Goal: Task Accomplishment & Management: Use online tool/utility

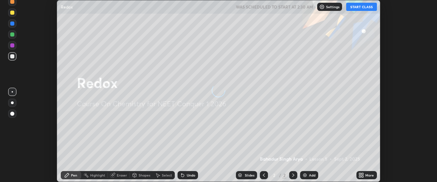
scroll to position [182, 436]
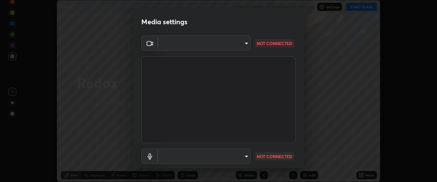
click at [247, 154] on body "Erase all Redox WAS SCHEDULED TO START AT 2:30 AM Settings START CLASS Setting …" at bounding box center [218, 91] width 437 height 182
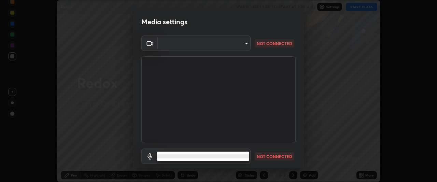
click at [246, 40] on div at bounding box center [218, 91] width 437 height 182
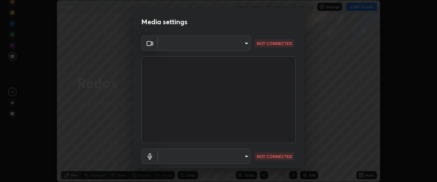
click at [246, 156] on body "Erase all Redox WAS SCHEDULED TO START AT 2:30 AM Settings START CLASS Setting …" at bounding box center [218, 91] width 437 height 182
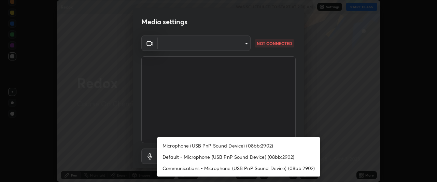
click at [188, 80] on div at bounding box center [218, 91] width 437 height 182
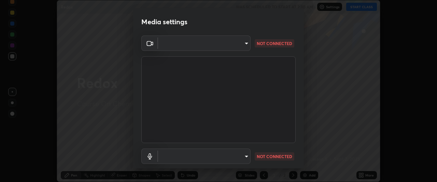
click at [245, 154] on body "Erase all Redox WAS SCHEDULED TO START AT 2:30 AM Settings START CLASS Setting …" at bounding box center [218, 91] width 437 height 182
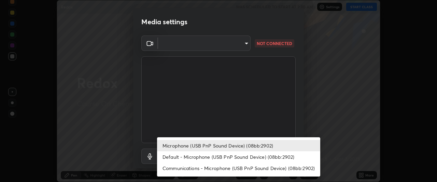
click at [235, 159] on li "Default - Microphone (USB PnP Sound Device) (08bb:2902)" at bounding box center [238, 156] width 163 height 11
type input "default"
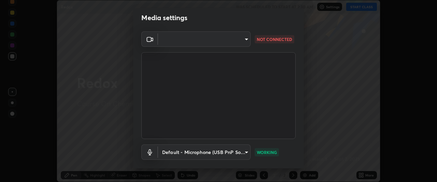
scroll to position [5, 0]
click at [245, 40] on body "Erase all Redox WAS SCHEDULED TO START AT 2:30 AM Settings START CLASS Setting …" at bounding box center [218, 91] width 437 height 182
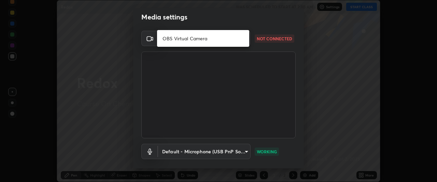
click at [218, 39] on li "OBS Virtual Camera" at bounding box center [203, 38] width 92 height 11
type input "77886261c356f7c57747db5ea8a51b65d00e6719eab037a407f25317008459bf"
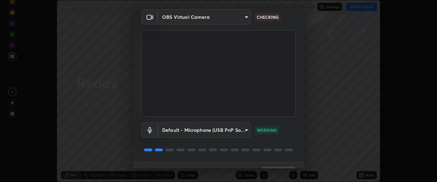
scroll to position [39, 0]
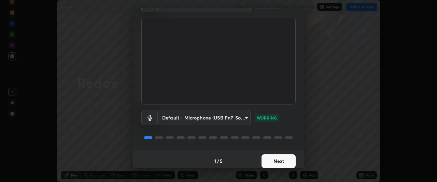
click at [249, 160] on div "1 / 5 Next" at bounding box center [218, 161] width 171 height 22
click at [270, 161] on button "Next" at bounding box center [278, 161] width 34 height 14
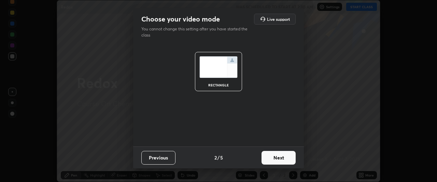
scroll to position [0, 0]
click at [275, 159] on button "Next" at bounding box center [278, 158] width 34 height 14
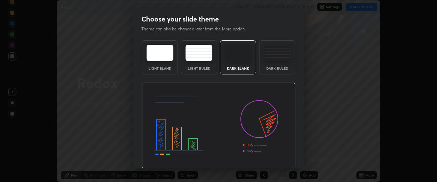
scroll to position [23, 0]
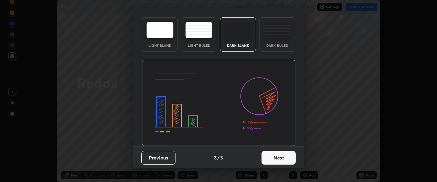
click at [278, 160] on button "Next" at bounding box center [278, 158] width 34 height 14
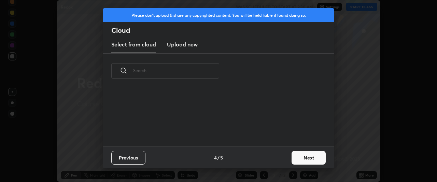
scroll to position [58, 219]
click at [307, 159] on button "Next" at bounding box center [308, 158] width 34 height 14
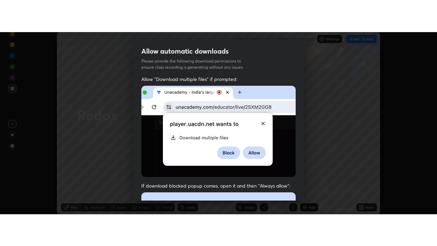
scroll to position [181, 0]
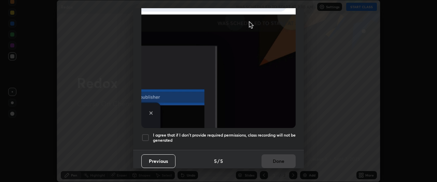
click at [146, 135] on div at bounding box center [145, 137] width 8 height 8
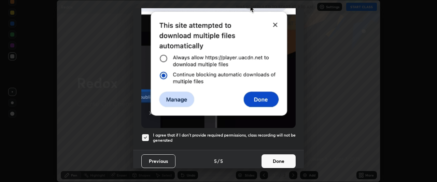
click at [281, 161] on button "Done" at bounding box center [278, 161] width 34 height 14
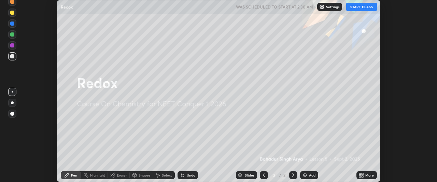
click at [366, 178] on div "More" at bounding box center [366, 175] width 20 height 8
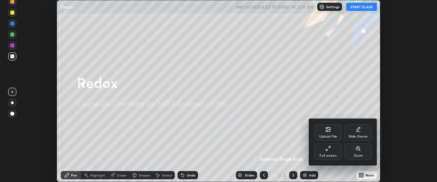
click at [327, 152] on div "Full screen" at bounding box center [327, 151] width 27 height 16
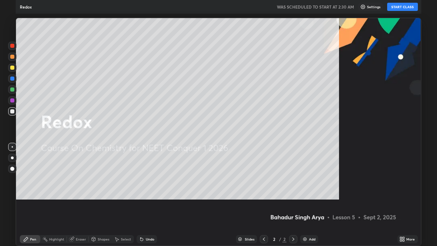
scroll to position [246, 437]
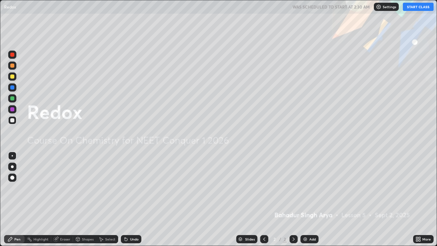
click at [307, 181] on div "Add" at bounding box center [309, 239] width 18 height 8
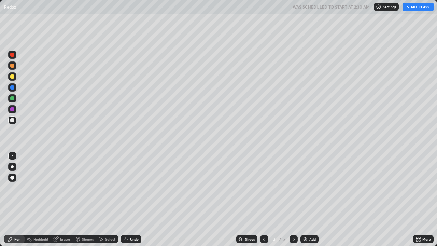
click at [422, 7] on button "START CLASS" at bounding box center [417, 7] width 31 height 8
click at [13, 166] on div at bounding box center [12, 166] width 3 height 3
click at [20, 181] on div "Erase all" at bounding box center [12, 123] width 16 height 218
click at [63, 181] on div "Eraser" at bounding box center [65, 238] width 10 height 3
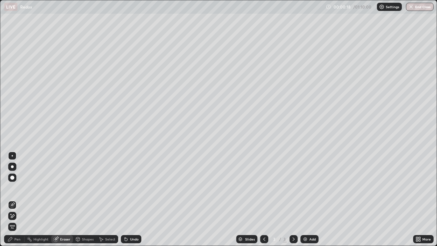
click at [12, 181] on span "Erase all" at bounding box center [13, 226] width 8 height 4
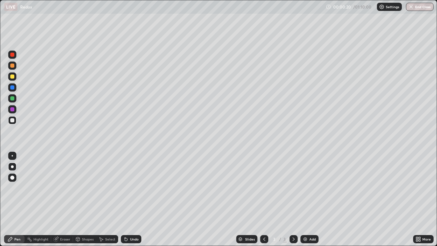
click at [17, 181] on div "Pen" at bounding box center [17, 238] width 6 height 3
click at [14, 78] on div at bounding box center [12, 76] width 4 height 4
click at [12, 122] on div at bounding box center [12, 120] width 4 height 4
click at [65, 181] on div "Eraser" at bounding box center [65, 238] width 10 height 3
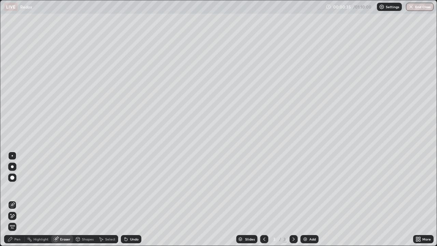
click at [13, 181] on span "Erase all" at bounding box center [13, 226] width 8 height 4
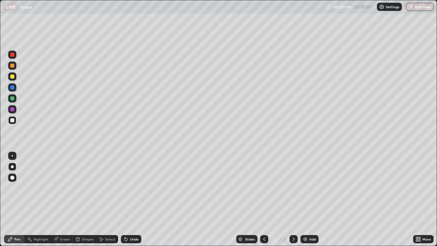
click at [60, 181] on div "Eraser" at bounding box center [65, 238] width 10 height 3
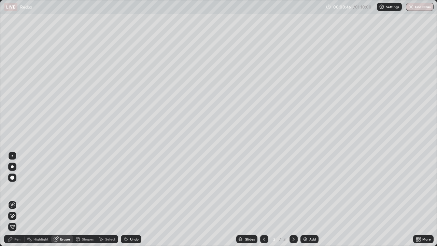
click at [12, 181] on span "Erase all" at bounding box center [13, 226] width 8 height 4
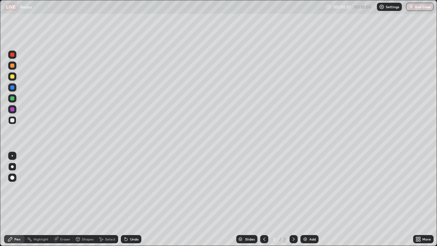
click at [60, 181] on div "Eraser" at bounding box center [65, 238] width 10 height 3
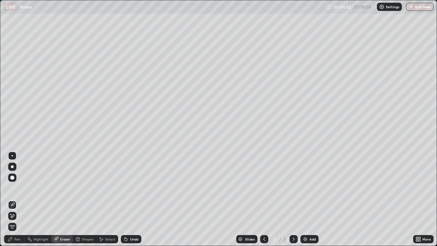
click at [13, 181] on span "Erase all" at bounding box center [13, 226] width 8 height 4
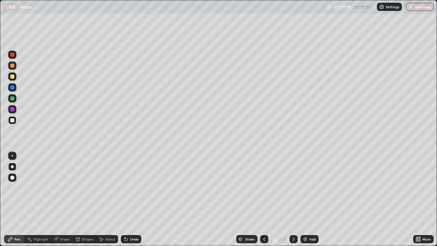
click at [62, 181] on div "Eraser" at bounding box center [65, 238] width 10 height 3
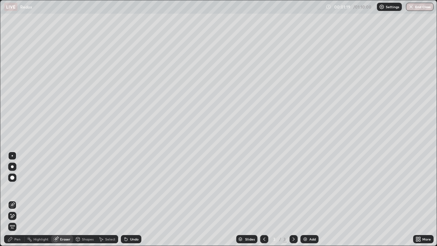
click at [13, 181] on span "Erase all" at bounding box center [13, 226] width 8 height 4
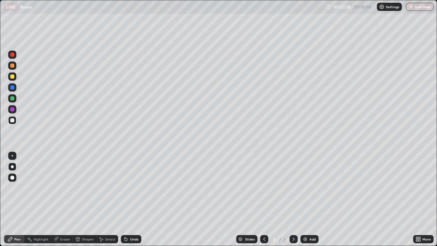
click at [12, 77] on div at bounding box center [12, 76] width 4 height 4
click at [13, 121] on div at bounding box center [12, 120] width 4 height 4
click at [11, 76] on div at bounding box center [12, 76] width 4 height 4
click at [15, 101] on div at bounding box center [12, 98] width 8 height 8
click at [13, 121] on div at bounding box center [12, 120] width 4 height 4
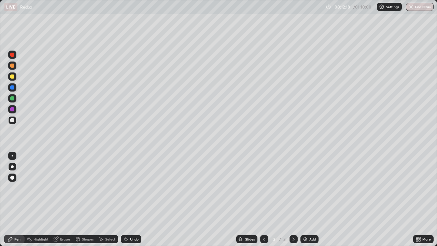
click at [309, 181] on div "Add" at bounding box center [312, 238] width 6 height 3
click at [14, 78] on div at bounding box center [12, 76] width 8 height 8
click at [13, 120] on div at bounding box center [12, 120] width 4 height 4
click at [12, 78] on div at bounding box center [12, 76] width 4 height 4
click at [14, 123] on div at bounding box center [12, 120] width 8 height 8
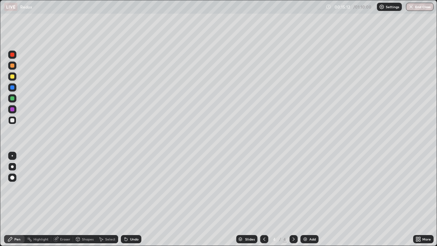
click at [13, 75] on div at bounding box center [12, 76] width 4 height 4
click at [12, 99] on div at bounding box center [12, 98] width 4 height 4
click at [14, 124] on div at bounding box center [12, 120] width 8 height 8
click at [14, 65] on div at bounding box center [12, 65] width 4 height 4
click at [313, 181] on div "Add" at bounding box center [312, 238] width 6 height 3
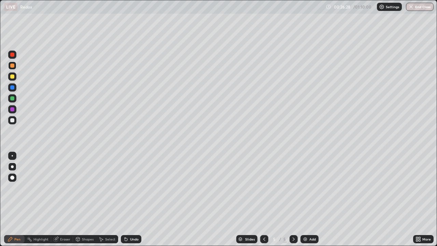
click at [14, 121] on div at bounding box center [12, 120] width 8 height 8
click at [12, 79] on div at bounding box center [12, 76] width 8 height 8
click at [13, 120] on div at bounding box center [12, 120] width 4 height 4
click at [12, 77] on div at bounding box center [12, 76] width 4 height 4
click at [12, 122] on div at bounding box center [12, 120] width 8 height 8
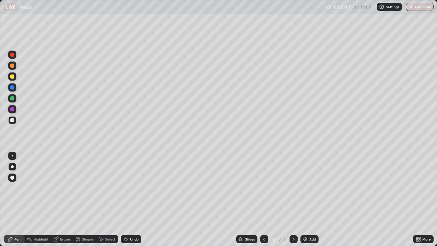
click at [13, 77] on div at bounding box center [12, 76] width 4 height 4
click at [13, 120] on div at bounding box center [12, 120] width 4 height 4
click at [14, 123] on div at bounding box center [12, 120] width 8 height 8
click at [13, 79] on div at bounding box center [12, 76] width 8 height 8
click at [12, 121] on div at bounding box center [12, 120] width 4 height 4
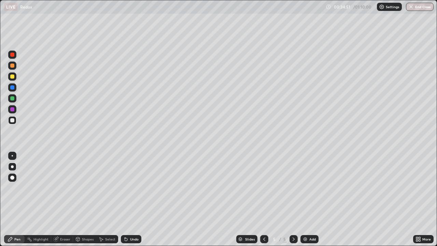
click at [13, 100] on div at bounding box center [12, 98] width 4 height 4
click at [13, 79] on div at bounding box center [12, 76] width 8 height 8
click at [12, 122] on div at bounding box center [12, 120] width 8 height 8
click at [13, 56] on div at bounding box center [12, 55] width 4 height 4
click at [12, 99] on div at bounding box center [12, 98] width 4 height 4
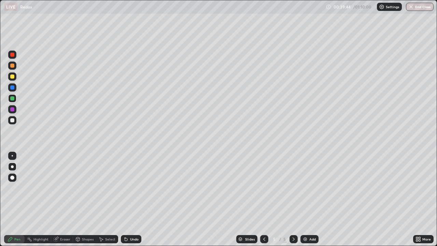
click at [311, 181] on div "Add" at bounding box center [309, 239] width 18 height 8
click at [13, 122] on div at bounding box center [12, 120] width 8 height 8
click at [12, 77] on div at bounding box center [12, 76] width 4 height 4
click at [14, 122] on div at bounding box center [12, 120] width 8 height 8
click at [161, 13] on div "LIVE Redox" at bounding box center [163, 7] width 319 height 14
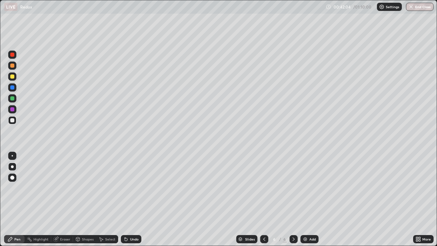
click at [160, 11] on div "LIVE Redox" at bounding box center [163, 7] width 319 height 14
click at [10, 76] on div at bounding box center [12, 76] width 4 height 4
click at [12, 120] on div at bounding box center [12, 120] width 4 height 4
click at [12, 75] on div at bounding box center [12, 76] width 4 height 4
click at [12, 120] on div at bounding box center [12, 120] width 4 height 4
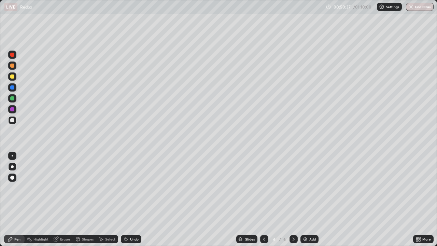
click at [12, 80] on div at bounding box center [12, 76] width 8 height 8
click at [12, 120] on div at bounding box center [12, 120] width 4 height 4
click at [310, 181] on div "Add" at bounding box center [309, 239] width 18 height 8
click at [15, 78] on div at bounding box center [12, 76] width 8 height 8
click at [419, 7] on button "End Class" at bounding box center [419, 7] width 28 height 8
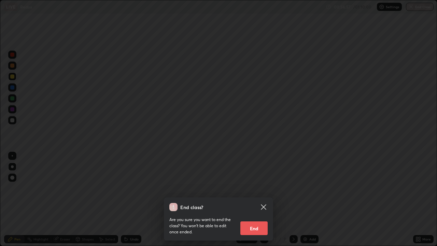
click at [253, 181] on button "End" at bounding box center [253, 228] width 27 height 14
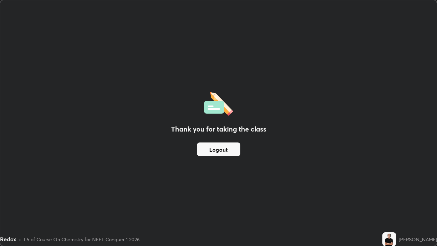
click at [219, 151] on button "Logout" at bounding box center [218, 149] width 43 height 14
